Goal: Task Accomplishment & Management: Manage account settings

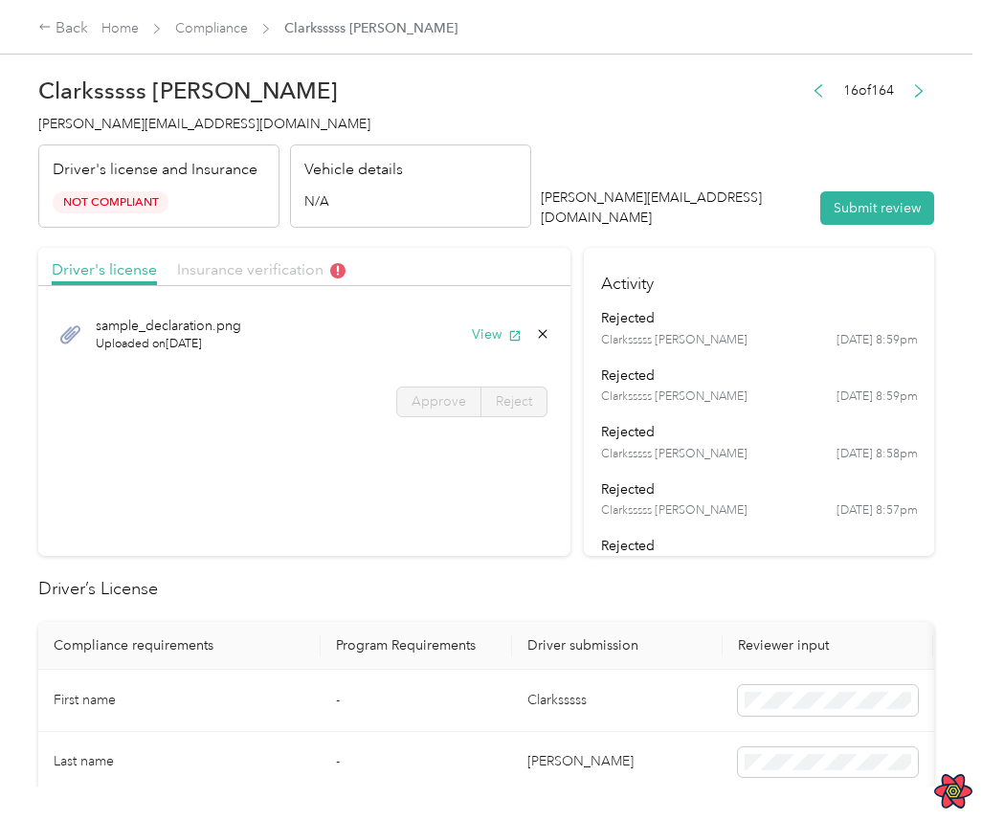
click at [288, 267] on span "Insurance verification" at bounding box center [261, 269] width 168 height 18
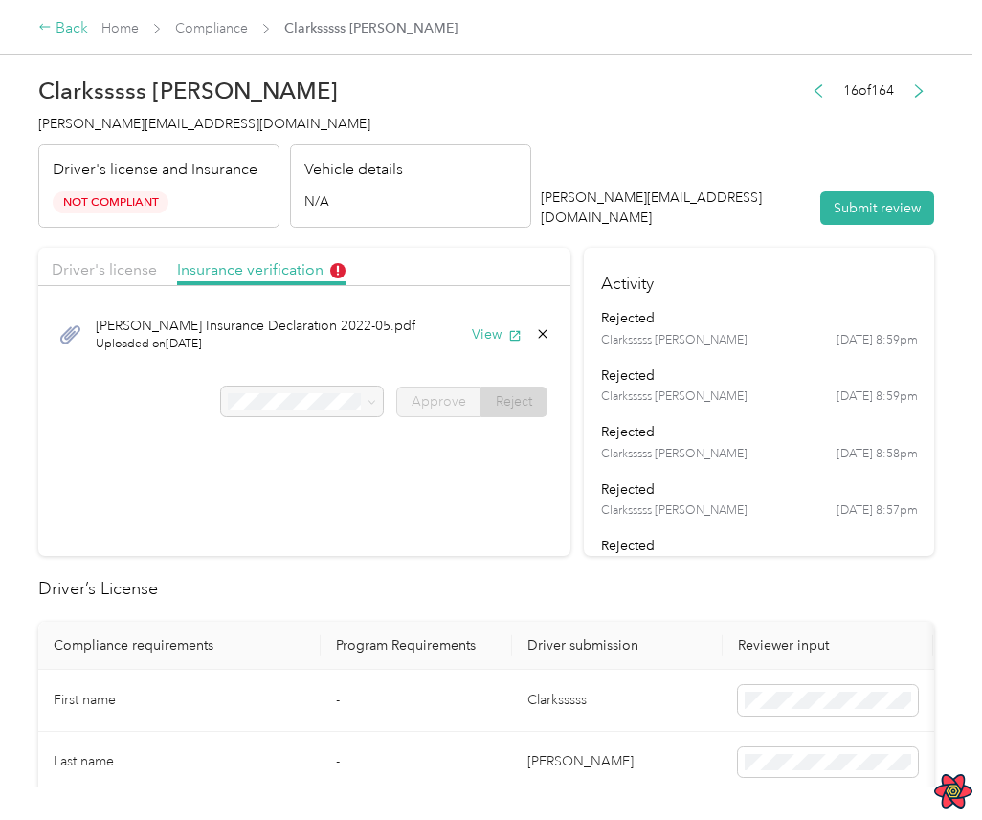
click at [67, 28] on div "Back" at bounding box center [63, 28] width 50 height 23
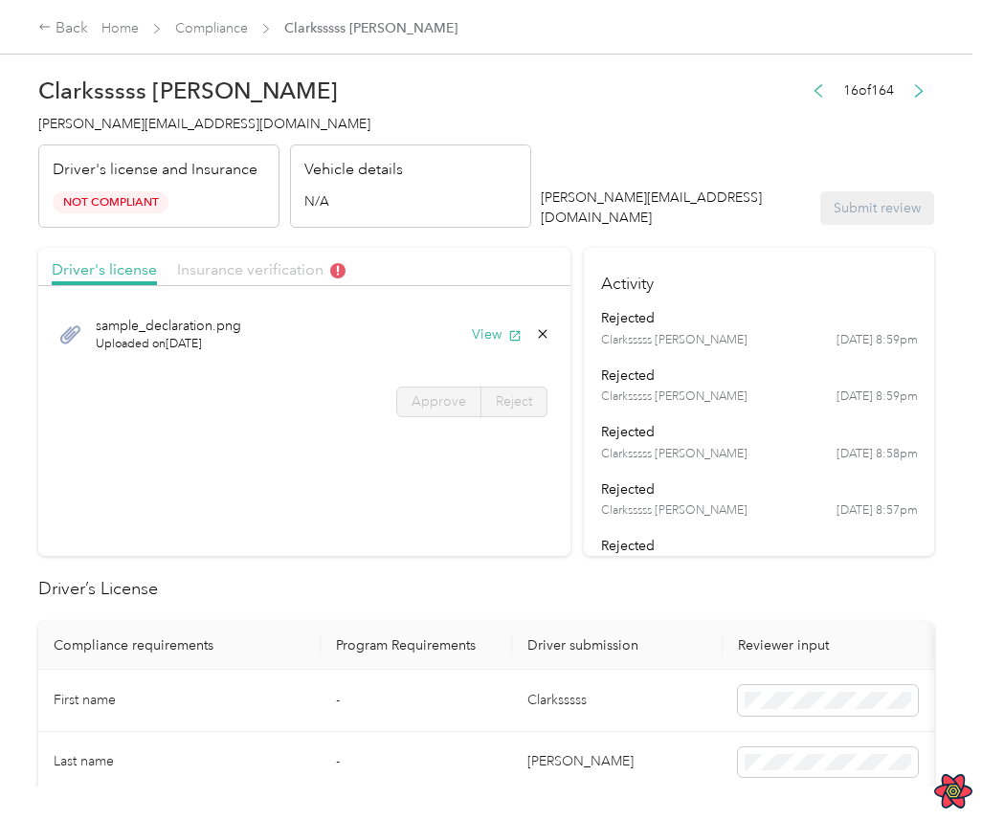
click at [325, 269] on span "Insurance verification" at bounding box center [261, 269] width 168 height 18
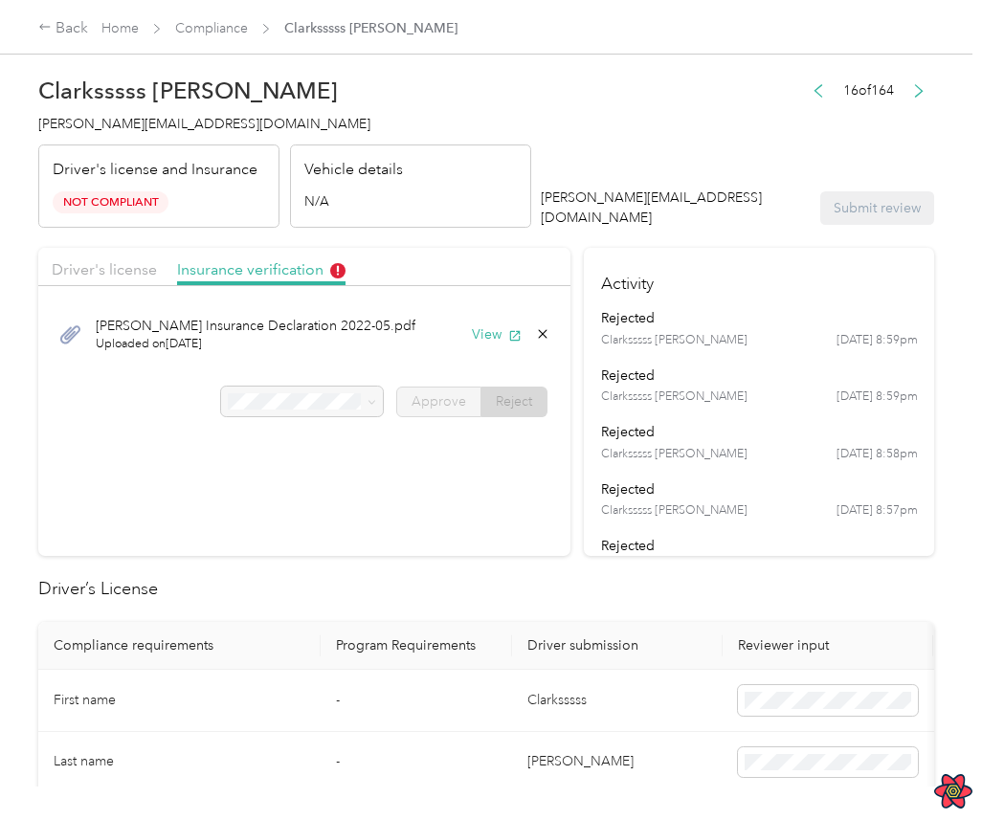
click at [333, 398] on div at bounding box center [302, 402] width 163 height 31
click at [357, 369] on div "[PERSON_NAME] Insurance Declaration 2022-05.pdf Uploaded on [DATE] View" at bounding box center [304, 334] width 532 height 77
click at [360, 407] on div at bounding box center [302, 402] width 163 height 31
click at [380, 400] on div at bounding box center [302, 402] width 163 height 31
click at [339, 399] on div at bounding box center [302, 402] width 163 height 31
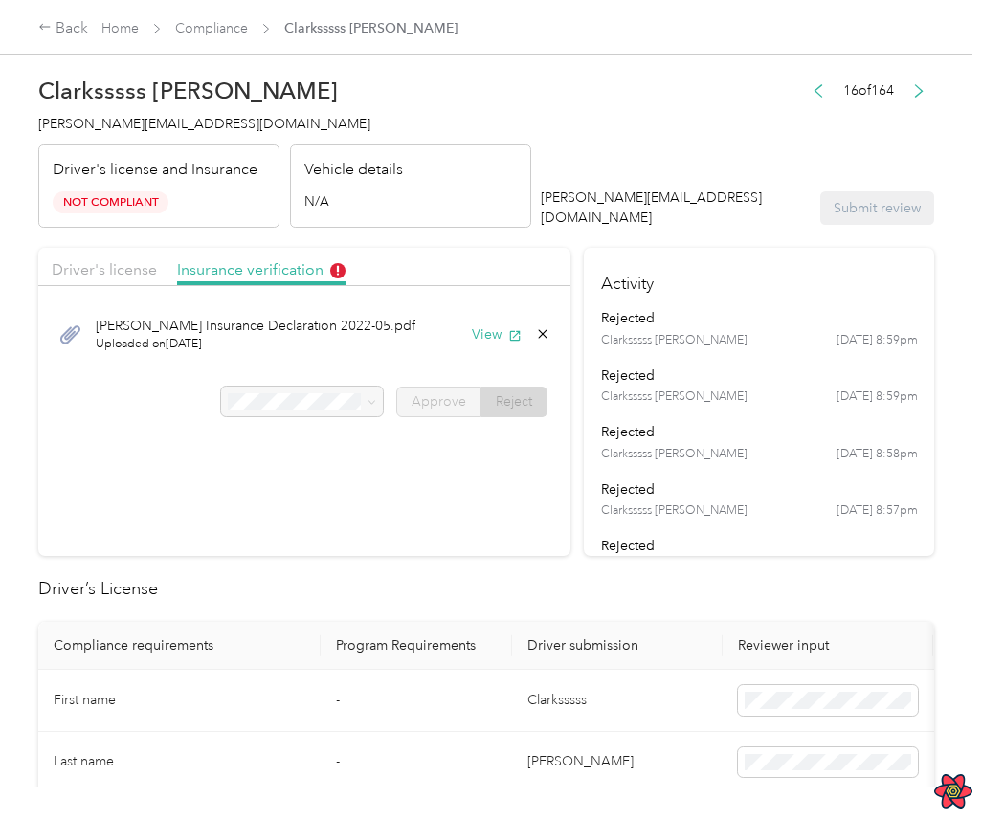
click at [339, 399] on div at bounding box center [302, 402] width 163 height 31
click at [343, 446] on section "Driver's license Insurance verification [PERSON_NAME] Insurance Declaration 202…" at bounding box center [304, 402] width 532 height 308
click at [371, 397] on div at bounding box center [302, 402] width 163 height 31
click at [425, 270] on div "Driver's license Insurance verification" at bounding box center [304, 267] width 532 height 38
click at [335, 418] on div "[PERSON_NAME] Insurance Declaration 2022-05.pdf Uploaded on [DATE] View Approve…" at bounding box center [304, 363] width 532 height 135
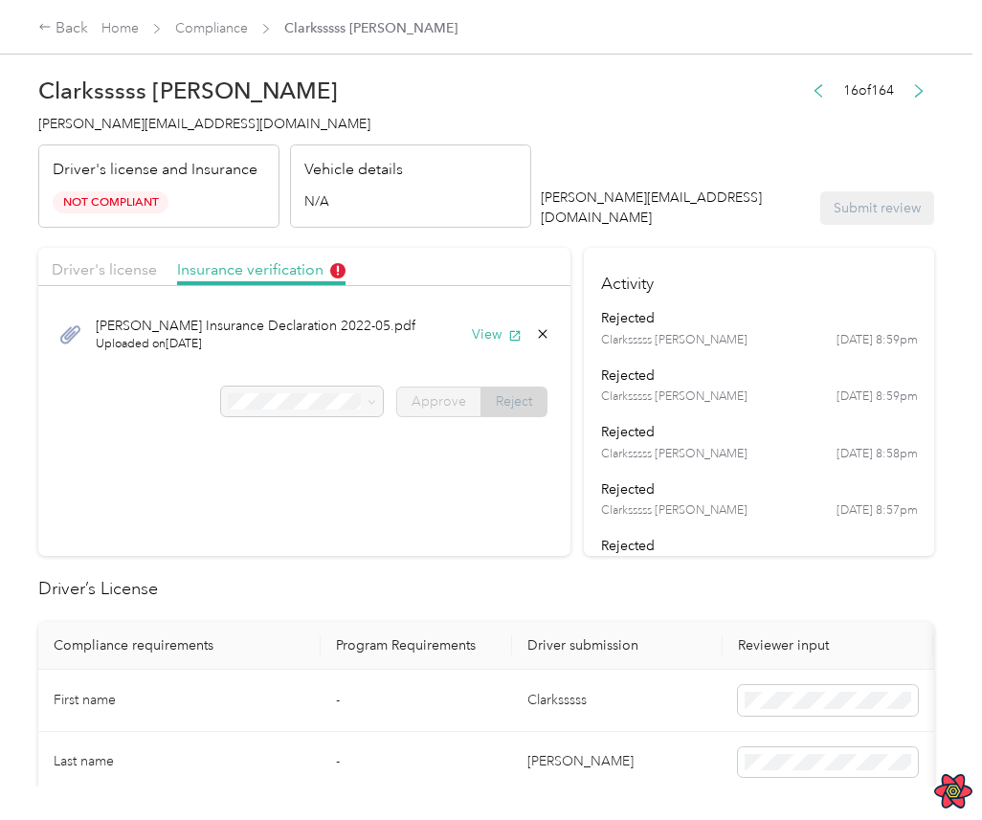
click at [510, 409] on span "Reject" at bounding box center [514, 401] width 36 height 16
click at [138, 263] on span "Driver's license" at bounding box center [104, 269] width 105 height 18
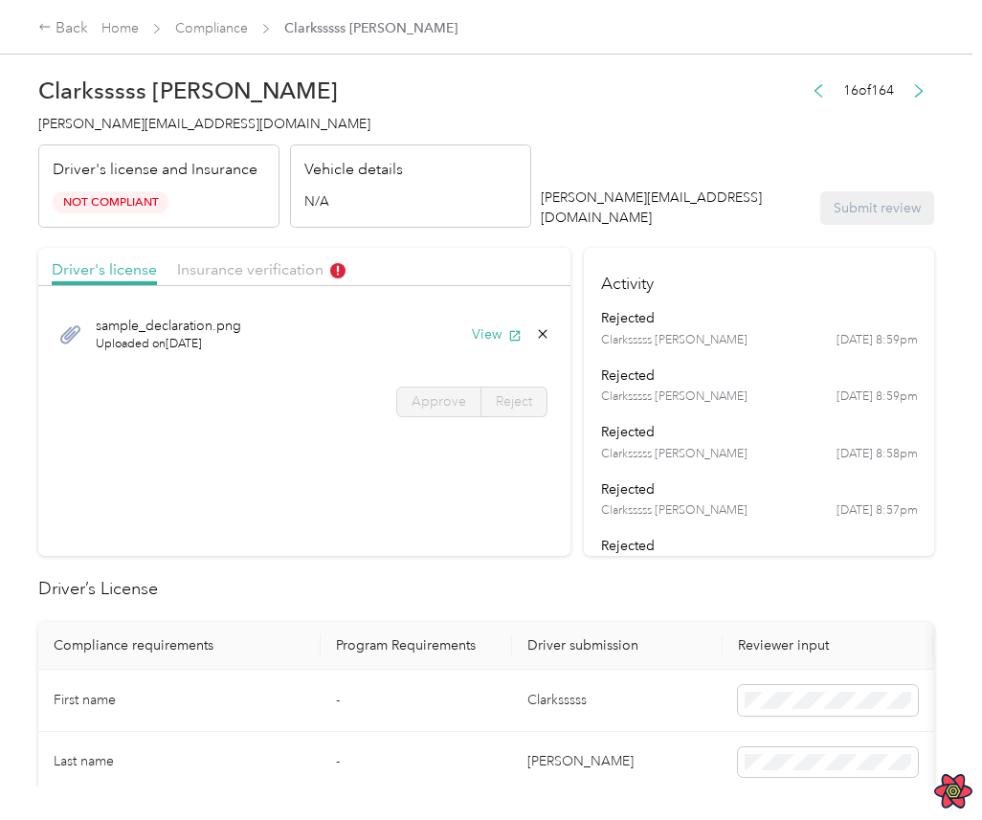
click at [501, 347] on div "sample_declaration.png Uploaded on [DATE] View" at bounding box center [304, 334] width 505 height 64
click at [510, 332] on button "View" at bounding box center [497, 334] width 50 height 20
click at [208, 284] on div "Driver's license Insurance verification" at bounding box center [304, 267] width 532 height 38
click at [231, 270] on span "Insurance verification" at bounding box center [261, 269] width 168 height 18
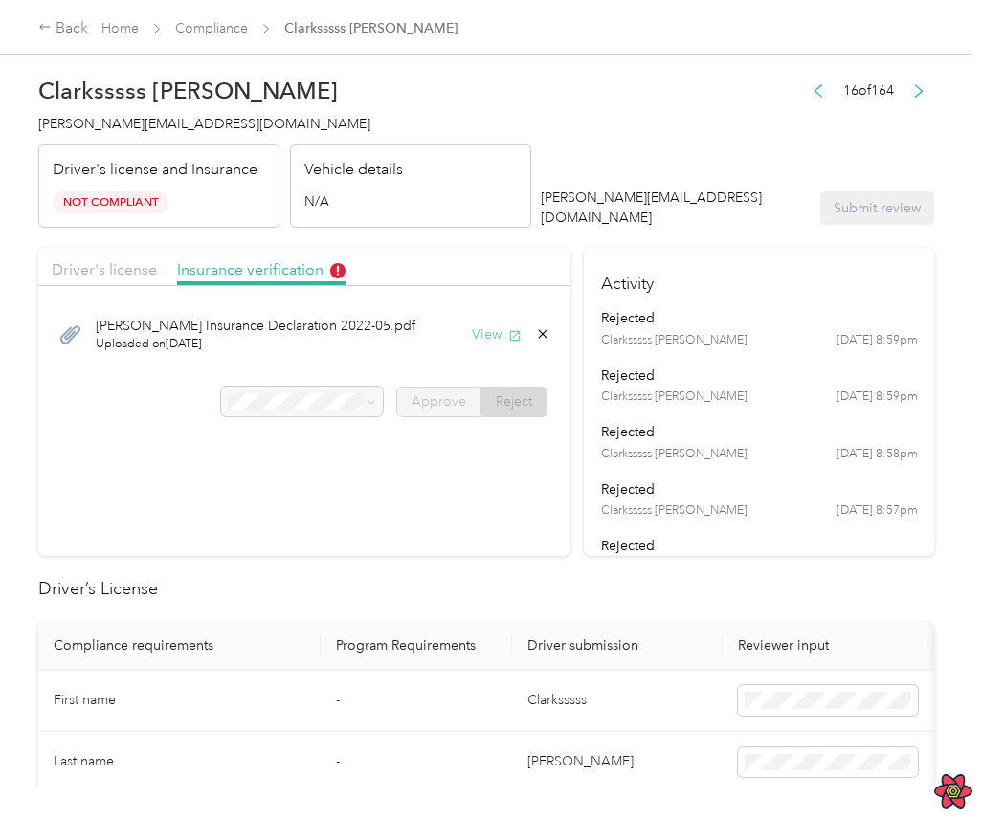
click at [502, 342] on button "View" at bounding box center [497, 334] width 50 height 20
click at [217, 36] on span "Compliance" at bounding box center [211, 28] width 73 height 20
click at [238, 26] on link "Compliance" at bounding box center [211, 28] width 73 height 16
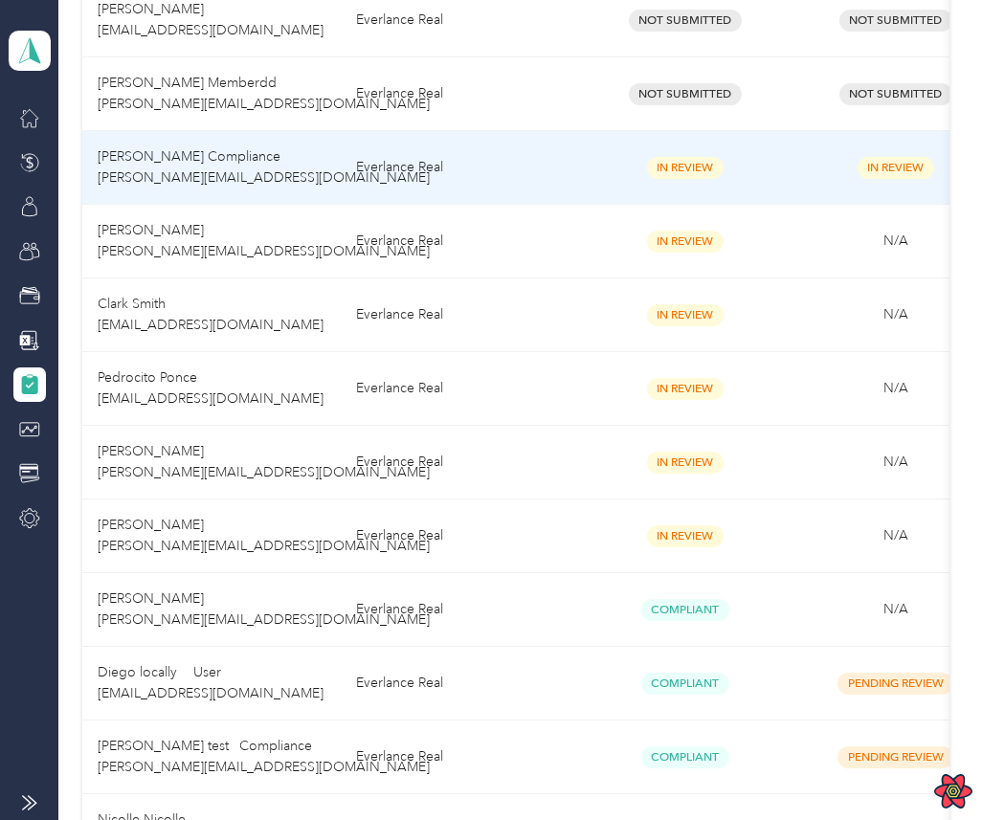
scroll to position [522, 0]
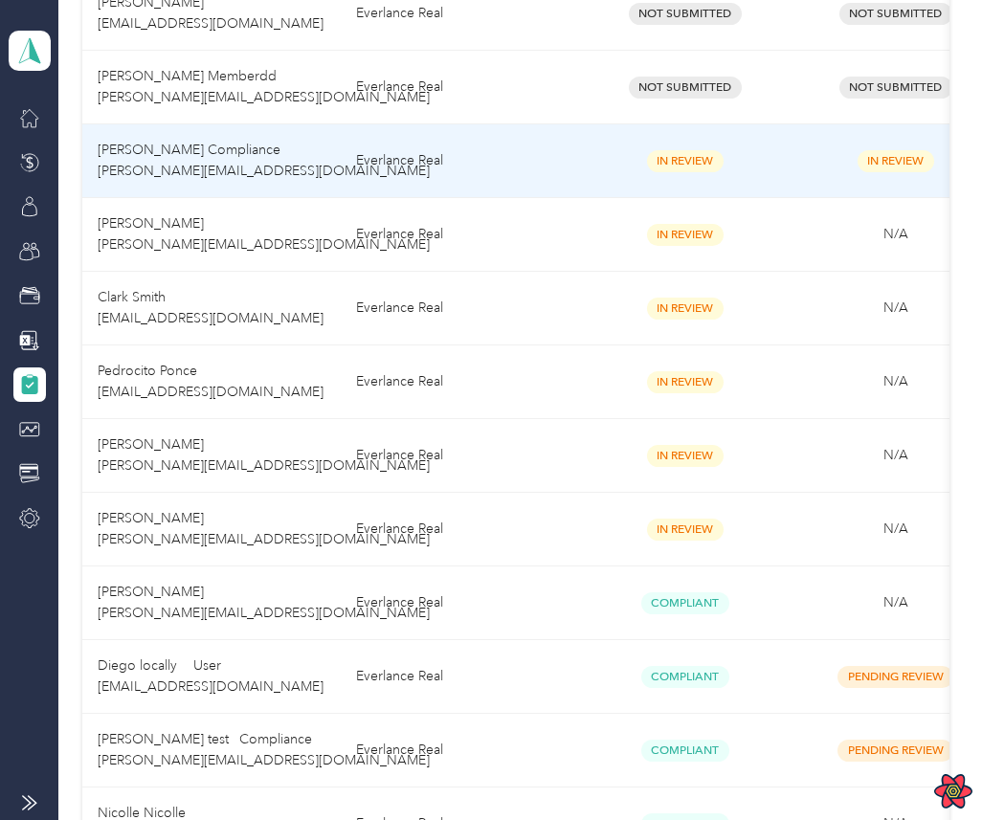
click at [527, 167] on td "Everlance Real" at bounding box center [460, 161] width 239 height 74
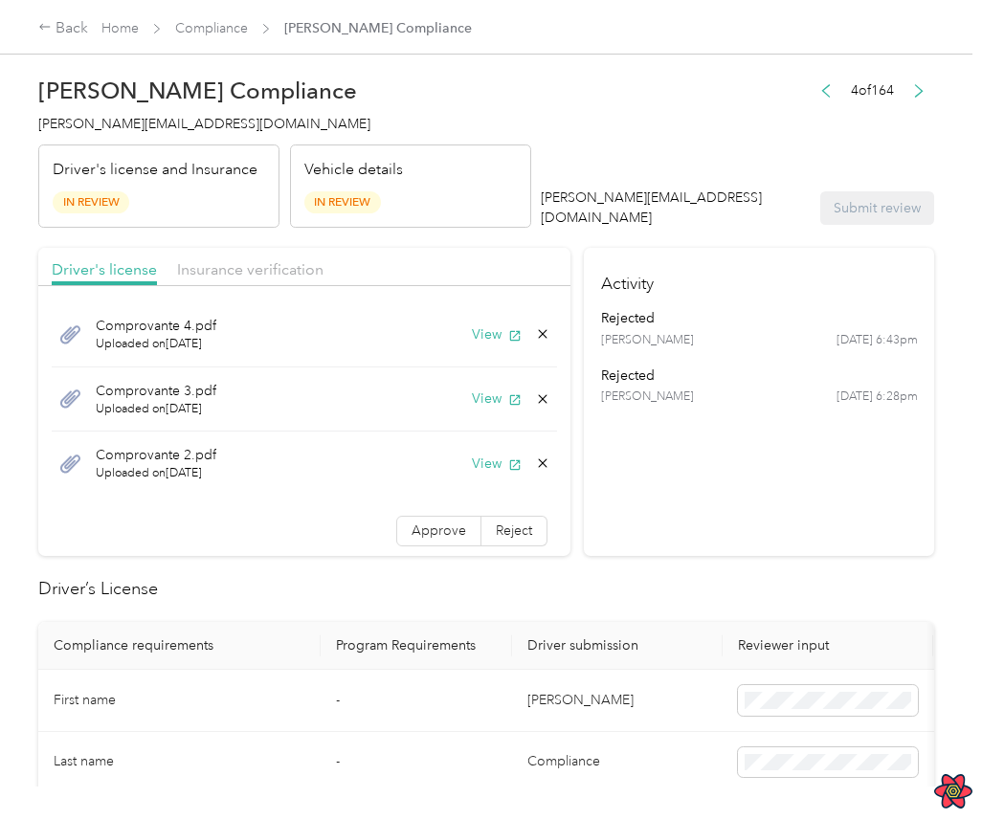
click at [231, 255] on div "Driver's license Insurance verification" at bounding box center [304, 267] width 532 height 38
click at [231, 261] on span "Insurance verification" at bounding box center [250, 269] width 146 height 18
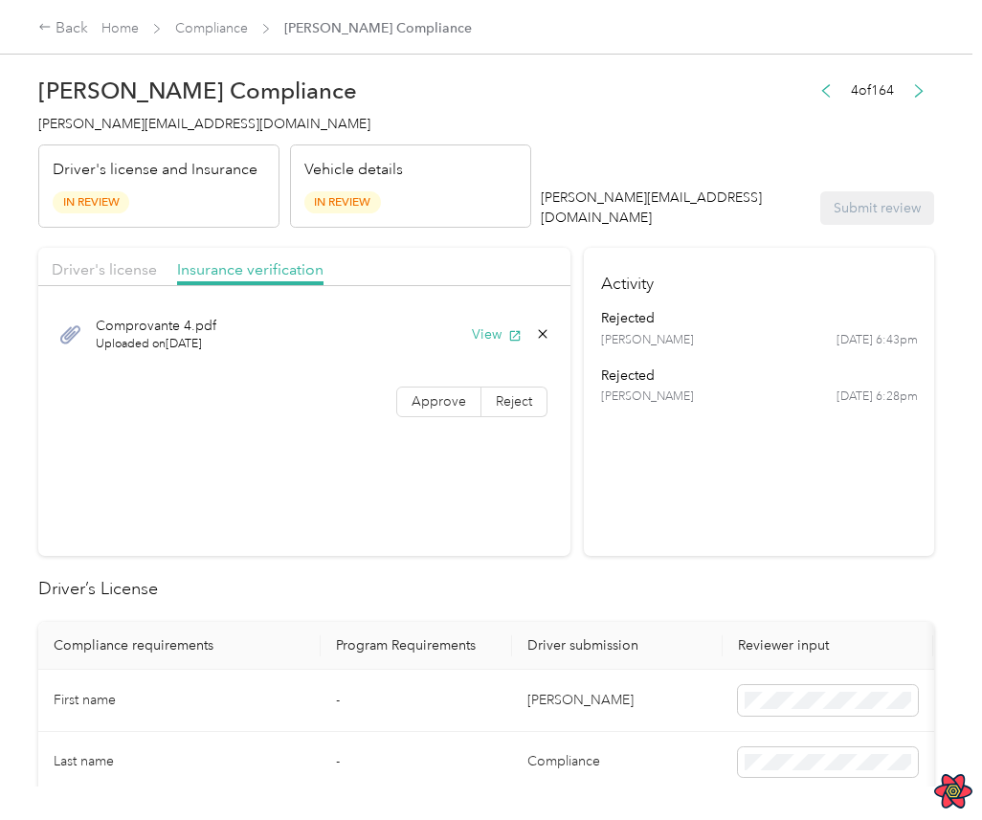
click at [155, 263] on div "Driver's license Insurance verification" at bounding box center [304, 267] width 532 height 38
click at [136, 263] on span "Driver's license" at bounding box center [104, 269] width 105 height 18
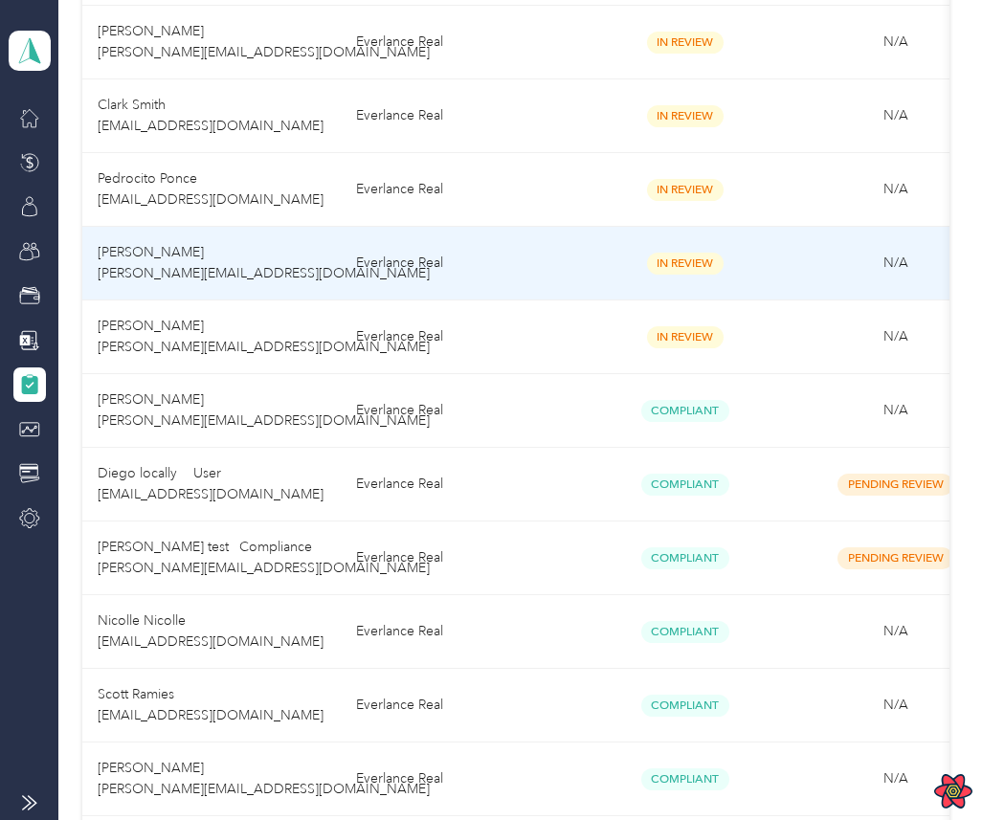
scroll to position [717, 0]
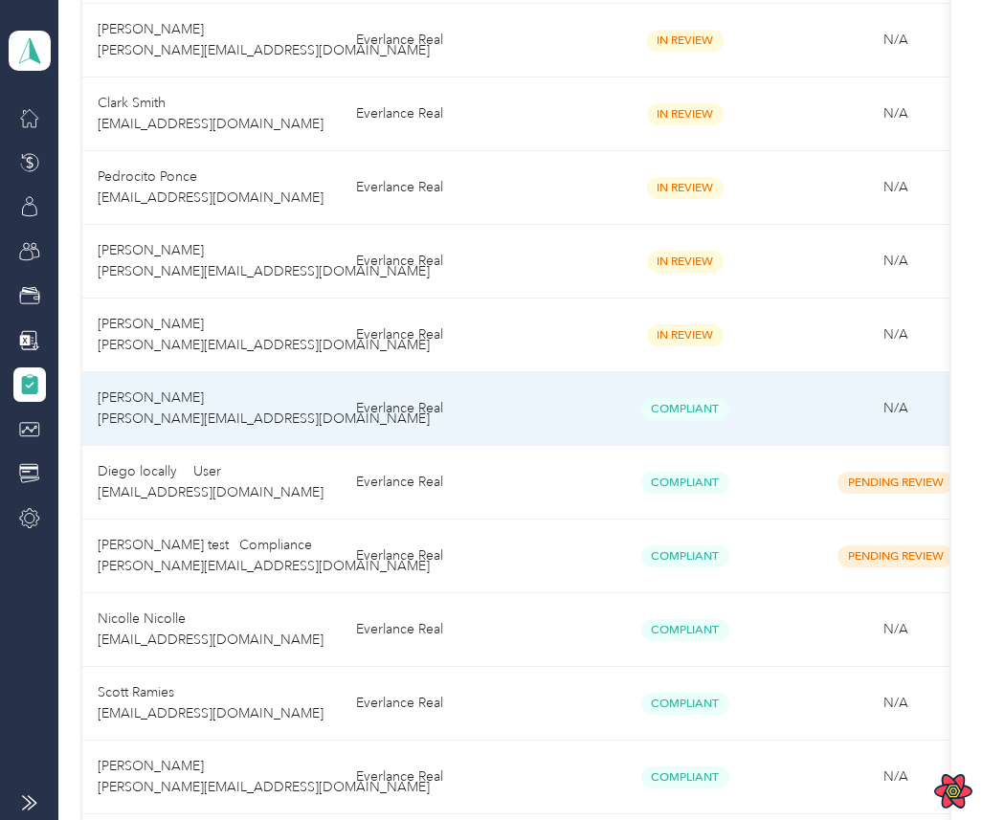
click at [477, 471] on td "Everlance Real" at bounding box center [460, 483] width 239 height 74
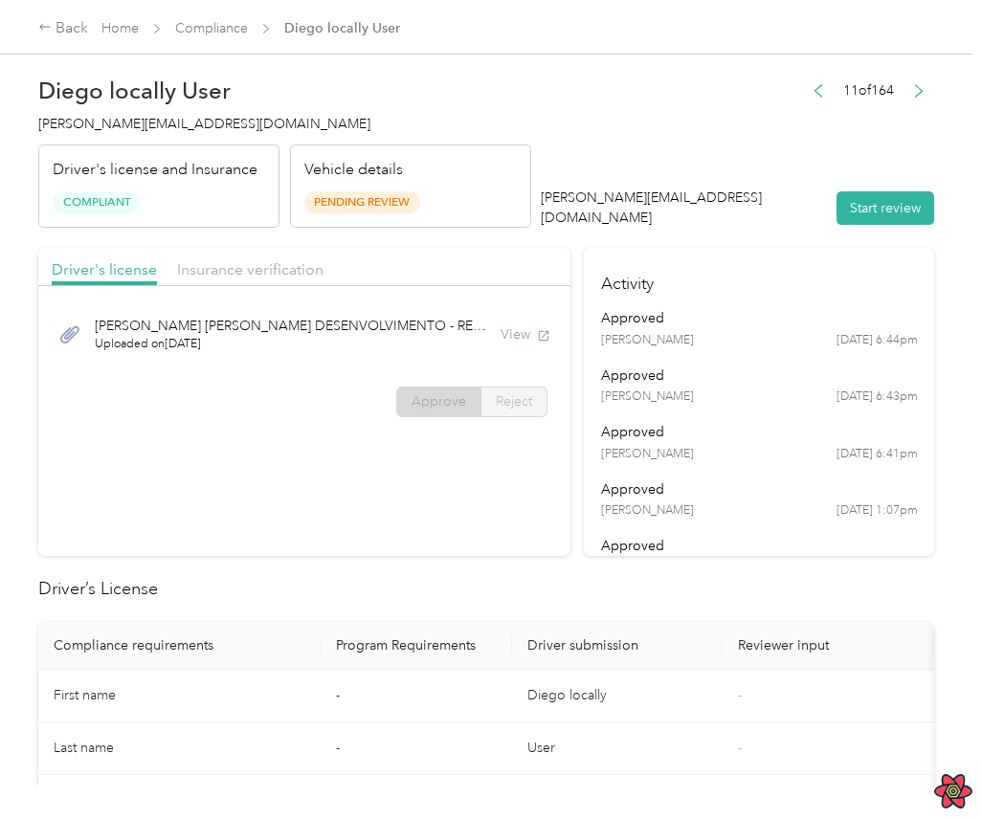
click at [238, 358] on div "[PERSON_NAME] [PERSON_NAME] DESENVOLVIMENTO - REC.pdf Uploaded on [DATE] View" at bounding box center [304, 334] width 505 height 64
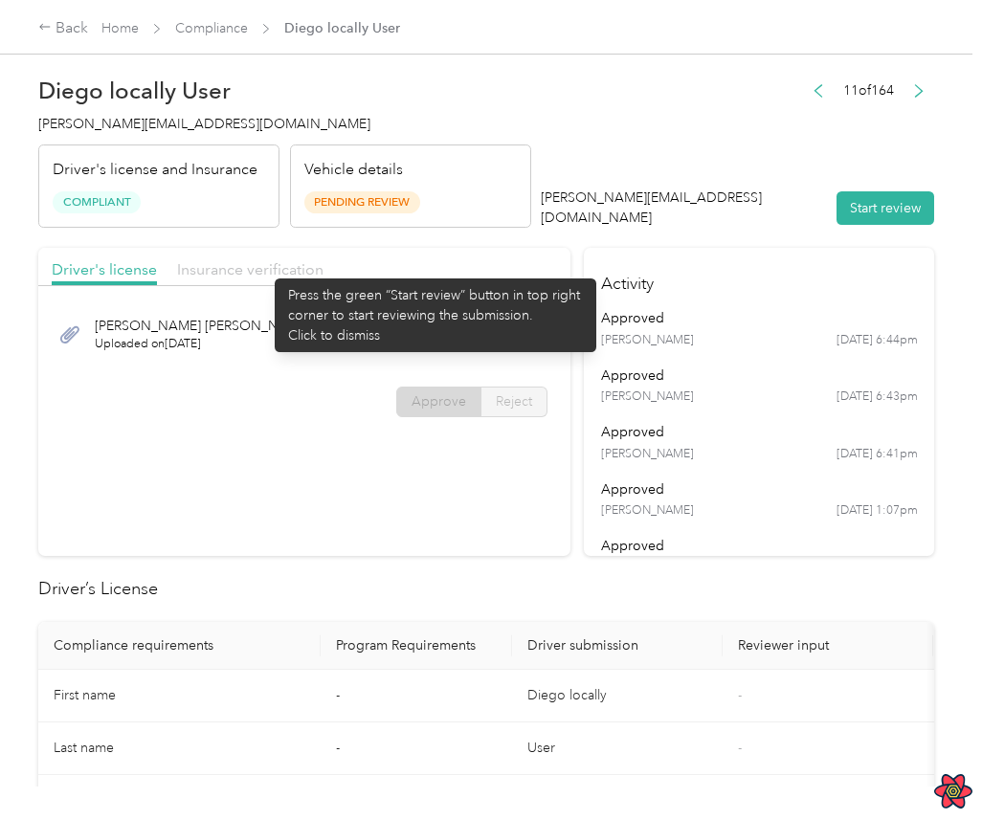
click at [265, 269] on span "Insurance verification" at bounding box center [250, 269] width 146 height 18
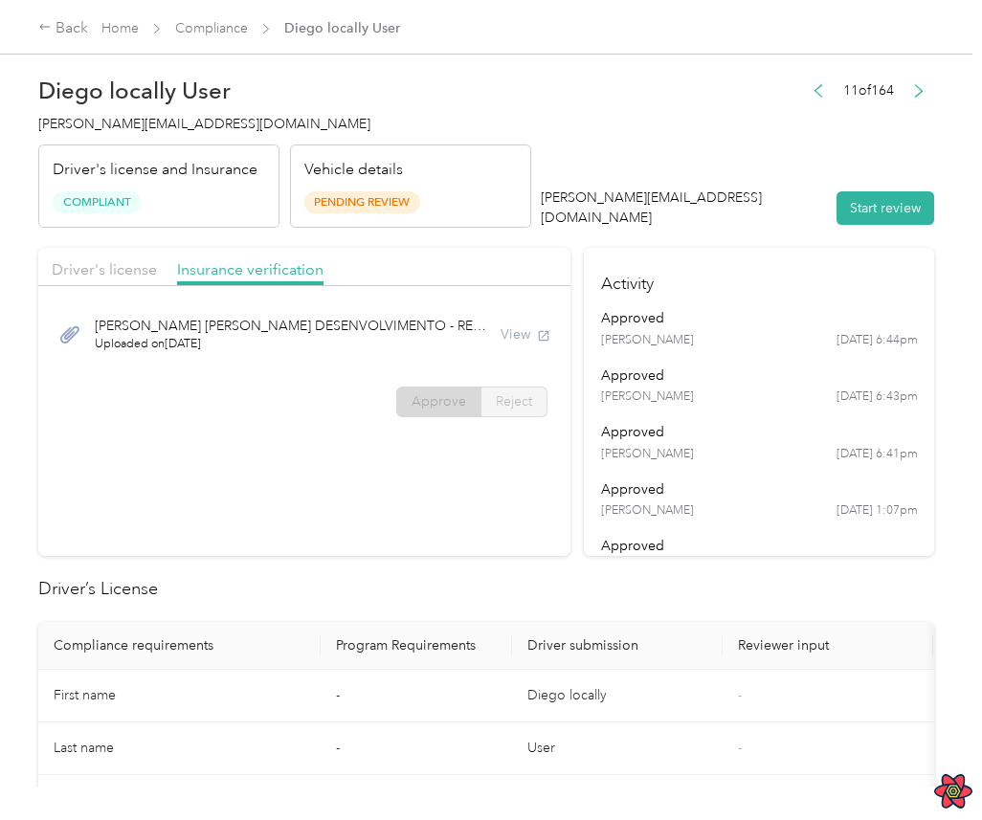
click at [104, 258] on div "Driver's license" at bounding box center [104, 270] width 105 height 24
